Goal: Task Accomplishment & Management: Manage account settings

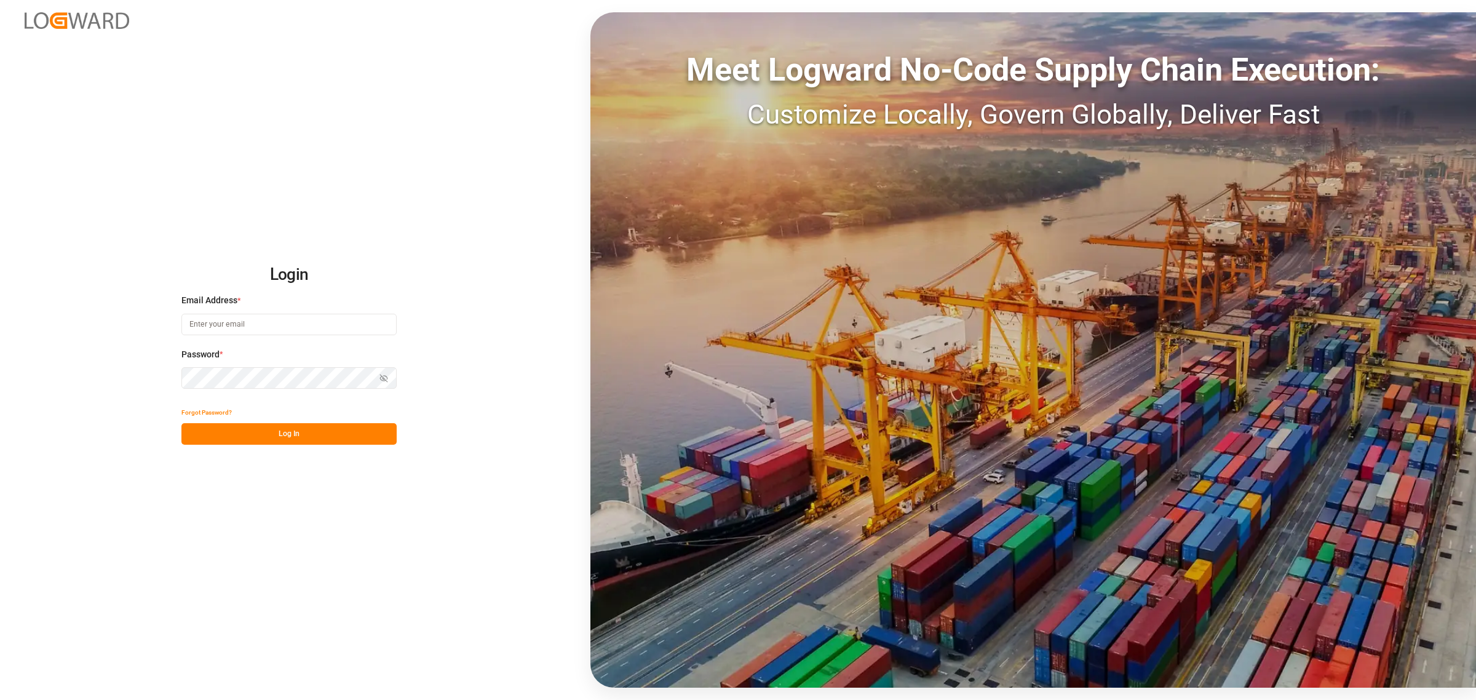
click at [373, 326] on input at bounding box center [288, 325] width 215 height 22
type input "[PERSON_NAME][EMAIL_ADDRESS][PERSON_NAME][DOMAIN_NAME]"
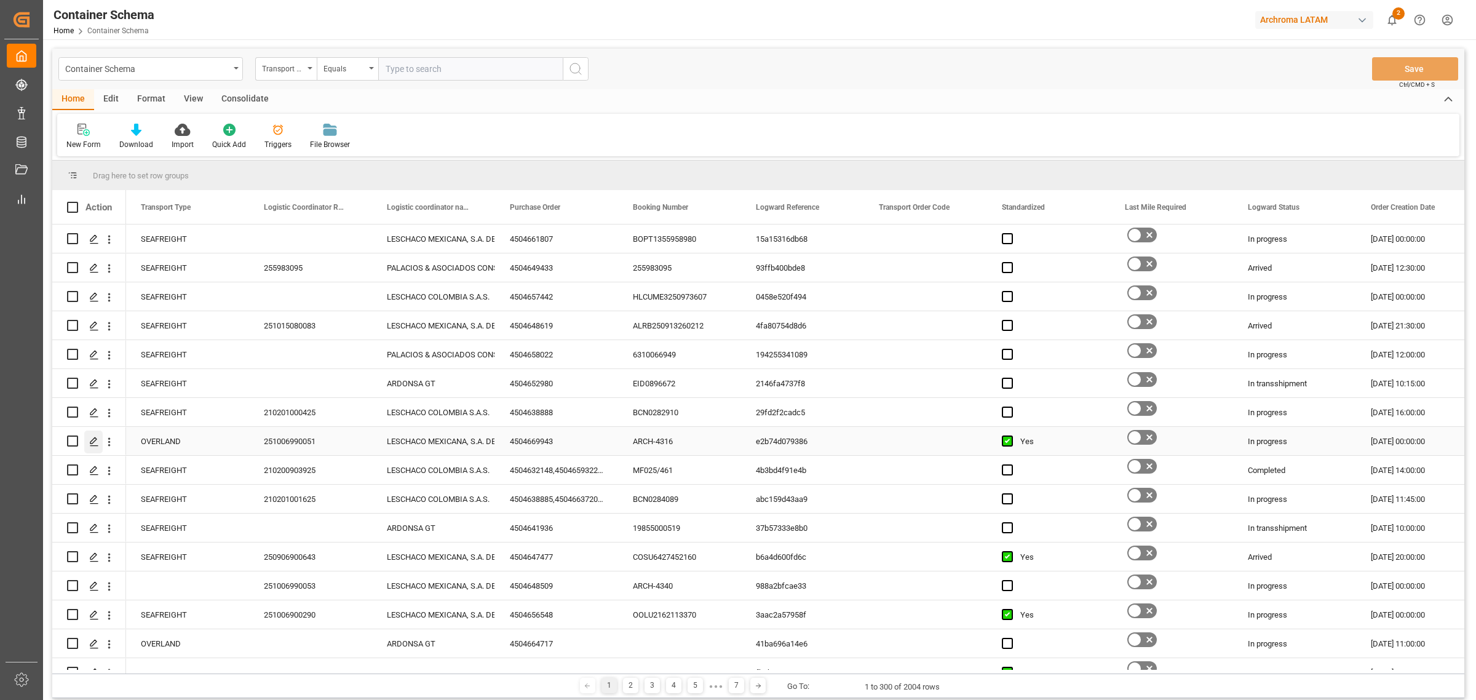
click at [97, 440] on icon "Press SPACE to select this row." at bounding box center [94, 442] width 10 height 10
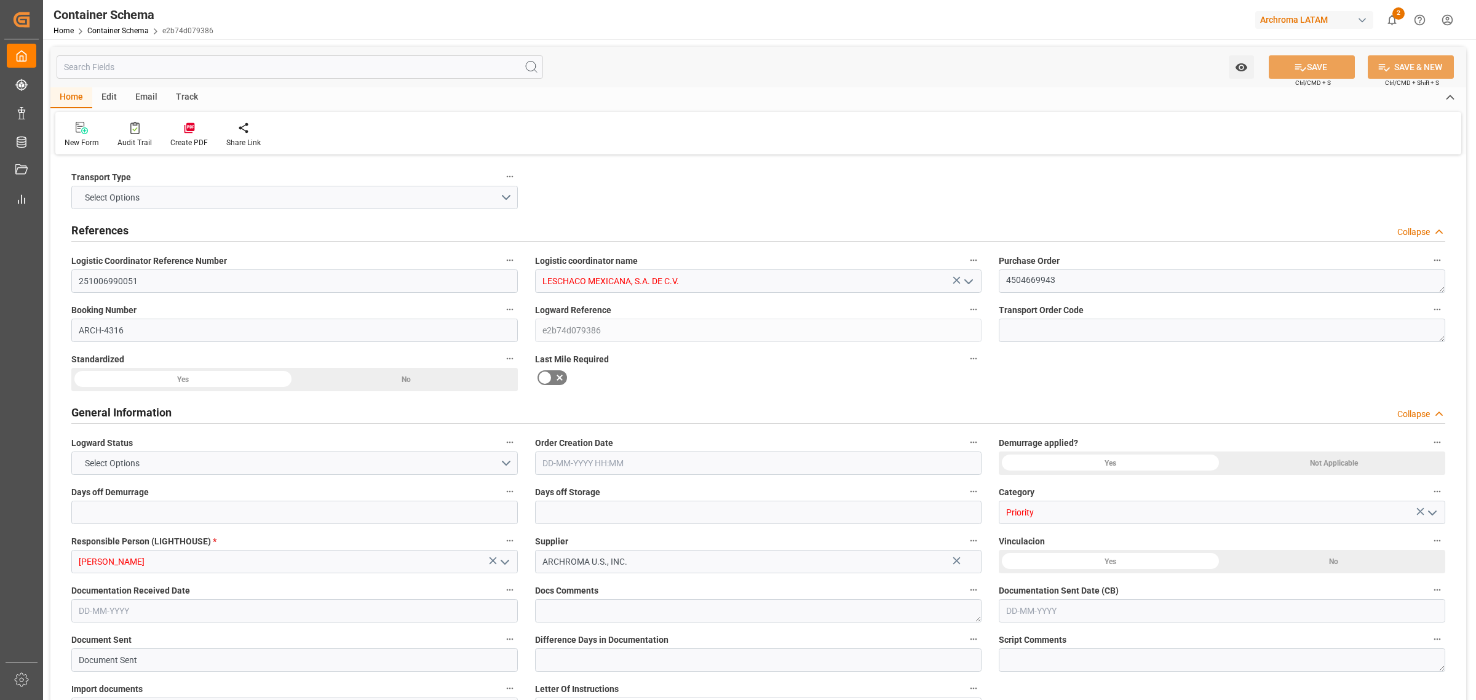
type input "0"
type input "1"
type input "20190"
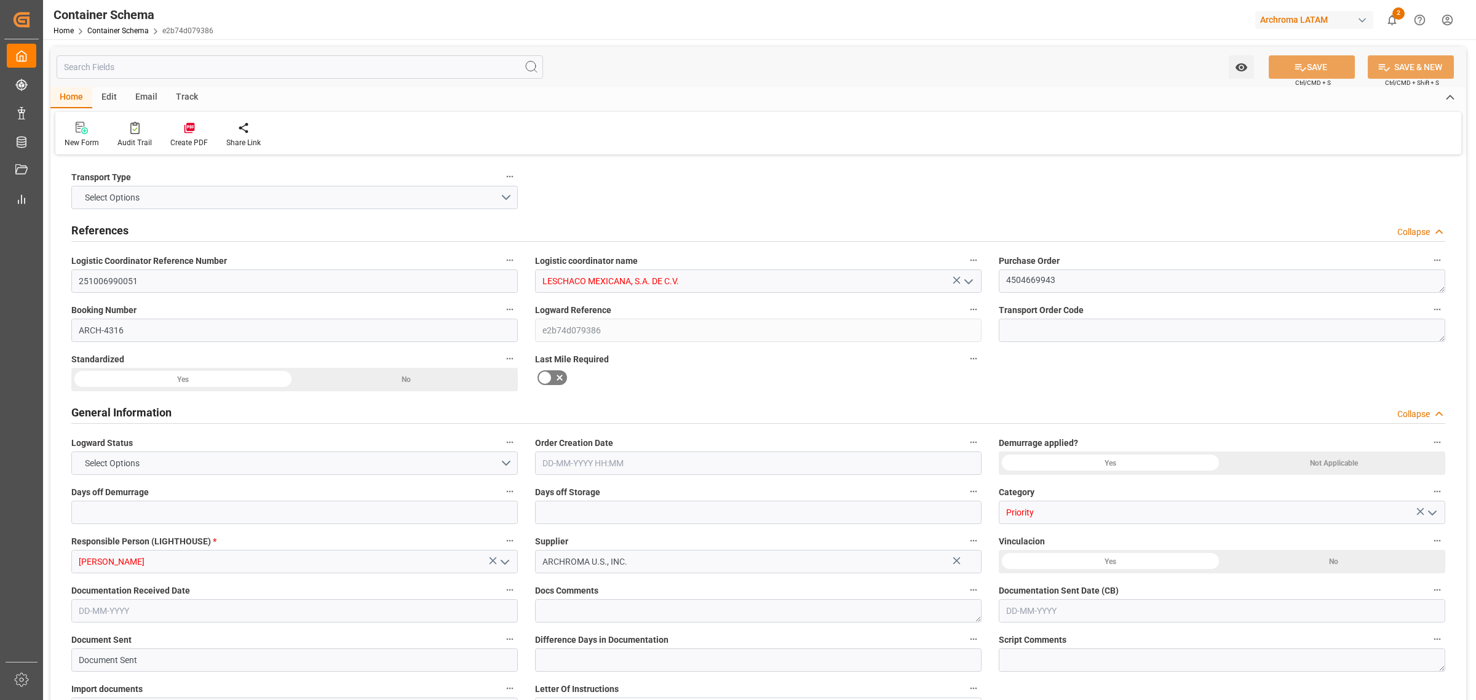
type input "USLRD"
type input "MXNLD"
type input "0"
type input "[DATE] 00:00"
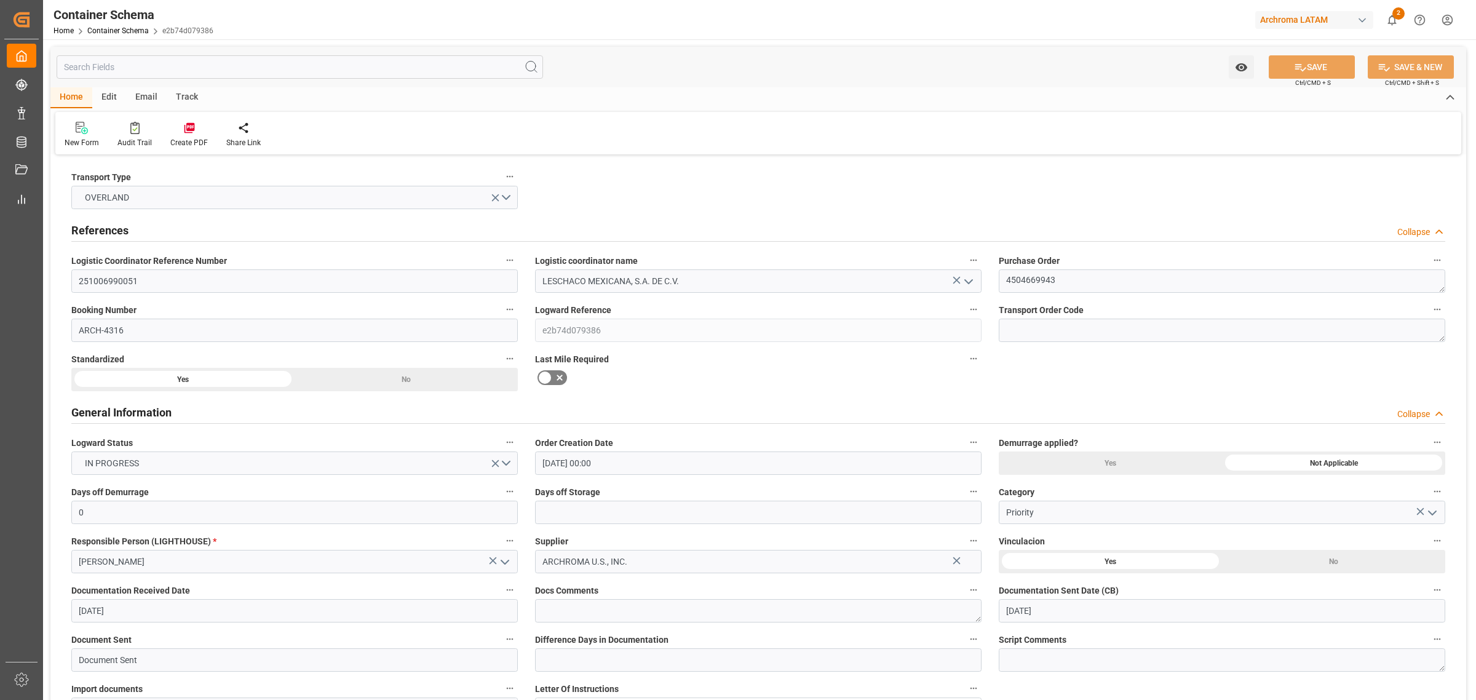
type input "[DATE]"
type input "[DATE] 17:19"
type input "[DATE] 17:14"
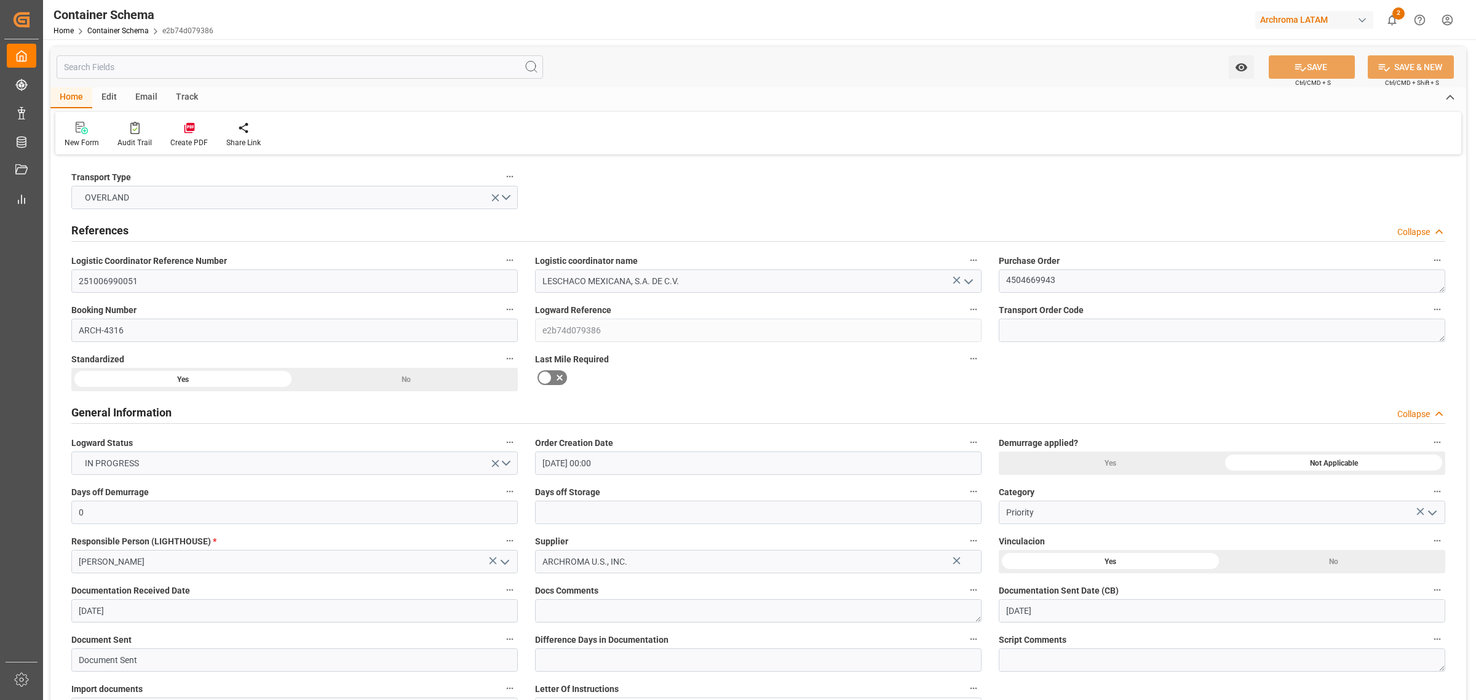
type input "[DATE]"
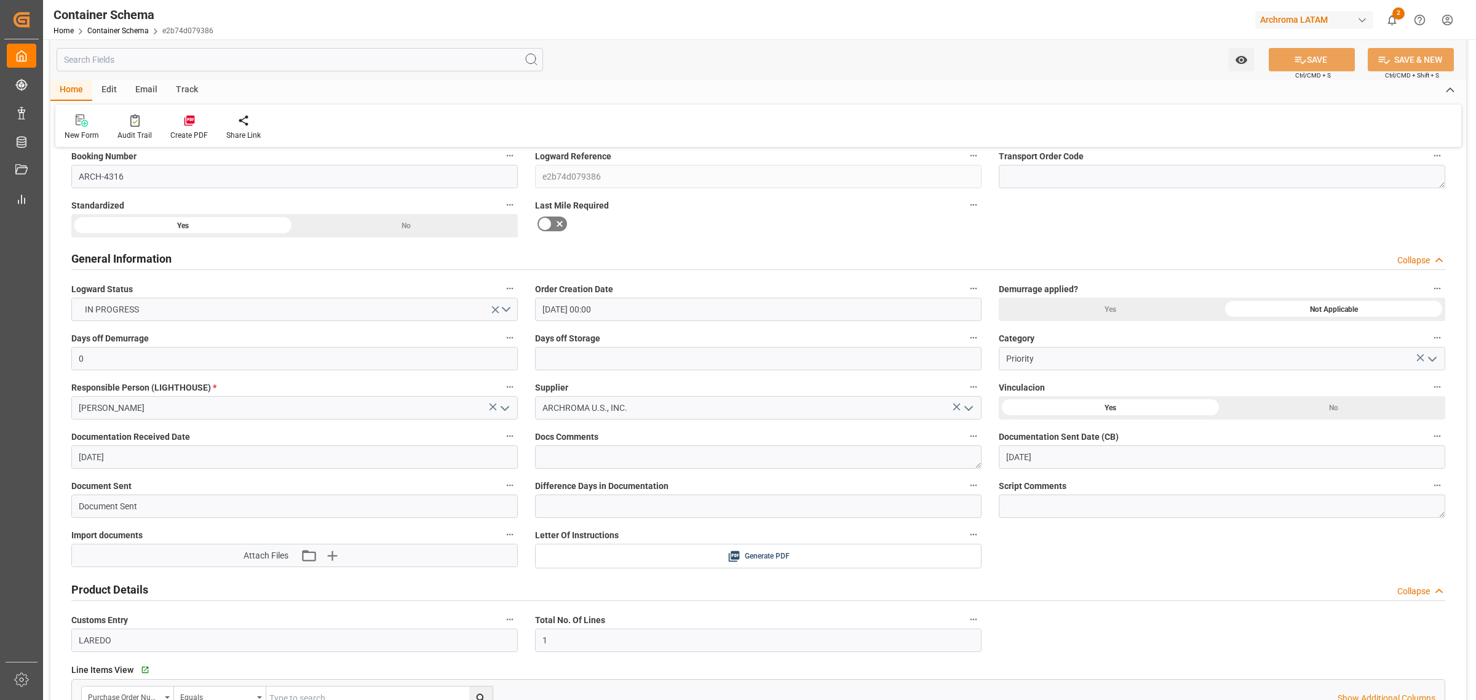
scroll to position [231, 0]
